Goal: Navigation & Orientation: Understand site structure

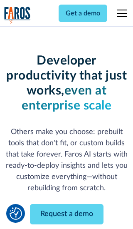
scroll to position [100, 0]
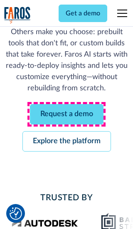
click at [67, 114] on link "Request a demo" at bounding box center [67, 114] width 74 height 20
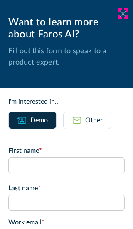
click at [123, 14] on icon at bounding box center [123, 13] width 7 height 6
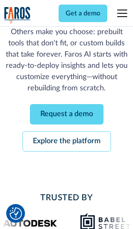
scroll to position [127, 0]
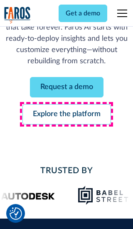
click at [67, 114] on link "Explore the platform" at bounding box center [66, 114] width 89 height 20
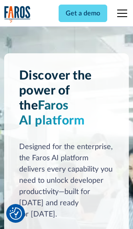
scroll to position [6252, 0]
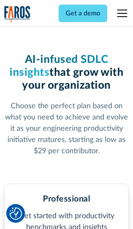
scroll to position [1290, 0]
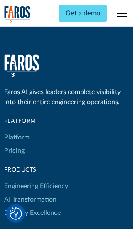
click at [16, 131] on link "Platform" at bounding box center [16, 137] width 25 height 13
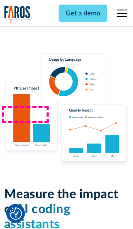
scroll to position [5146, 0]
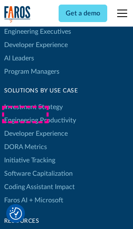
click at [25, 140] on link "DORA Metrics" at bounding box center [25, 146] width 43 height 13
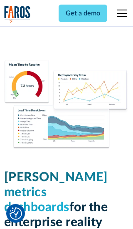
scroll to position [3645, 0]
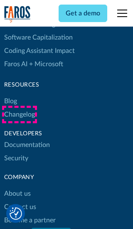
click at [19, 114] on link "Changelog" at bounding box center [19, 114] width 31 height 13
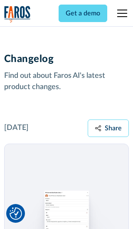
scroll to position [10054, 0]
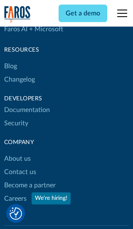
click at [17, 152] on link "About us" at bounding box center [17, 158] width 27 height 13
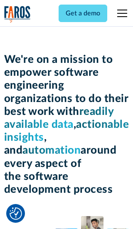
scroll to position [2870, 0]
